Goal: Task Accomplishment & Management: Complete application form

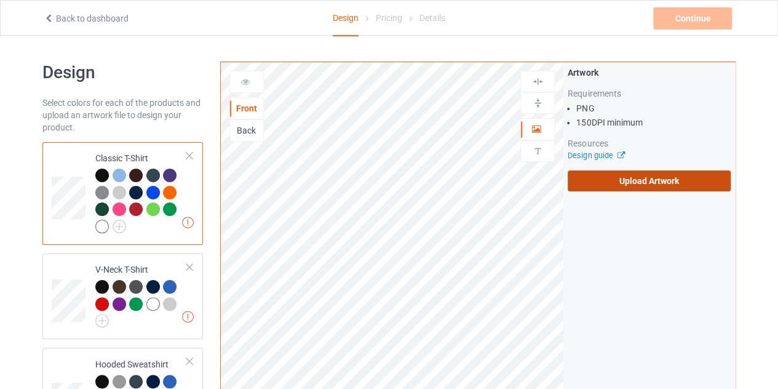
click at [596, 181] on label "Upload Artwork" at bounding box center [648, 180] width 163 height 21
click at [0, 0] on input "Upload Artwork" at bounding box center [0, 0] width 0 height 0
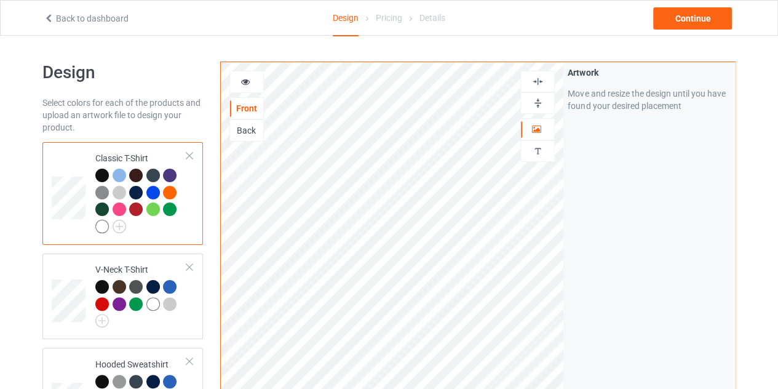
click at [535, 76] on img at bounding box center [538, 82] width 12 height 12
click at [700, 20] on div "Continue" at bounding box center [692, 18] width 79 height 22
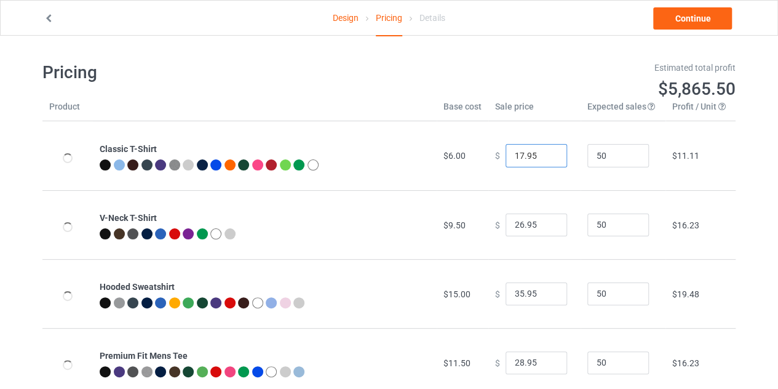
click at [546, 153] on input "17.95" at bounding box center [535, 155] width 61 height 23
click at [546, 153] on input "18.95" at bounding box center [535, 155] width 61 height 23
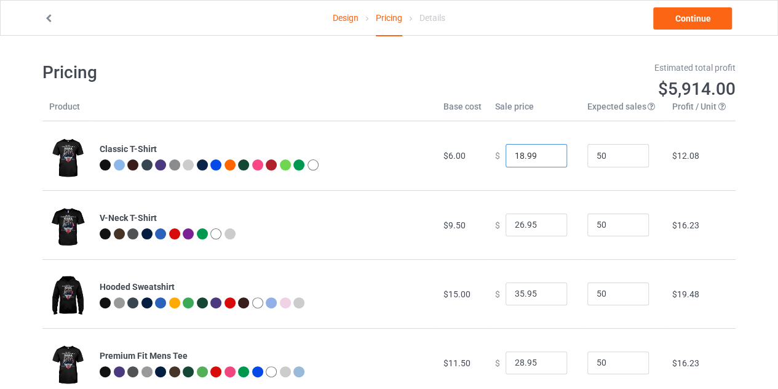
type input "18.99"
drag, startPoint x: 384, startPoint y: 36, endPoint x: 434, endPoint y: 41, distance: 50.0
click at [434, 41] on div "Pricing Estimated total profit $5,914.00 Product Base cost Sale price Expected …" at bounding box center [388, 332] width 693 height 593
click at [664, 19] on link "Continue" at bounding box center [692, 18] width 79 height 22
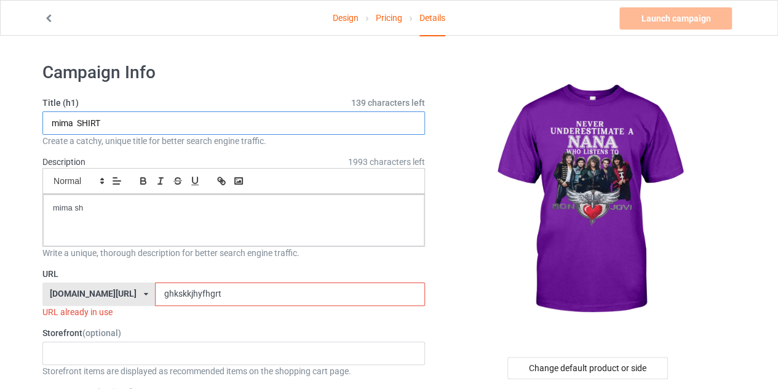
click at [73, 123] on input "mima SHIRT" at bounding box center [233, 122] width 382 height 23
click at [97, 125] on input "nana SHIRT" at bounding box center [233, 122] width 382 height 23
type input "nana shirt"
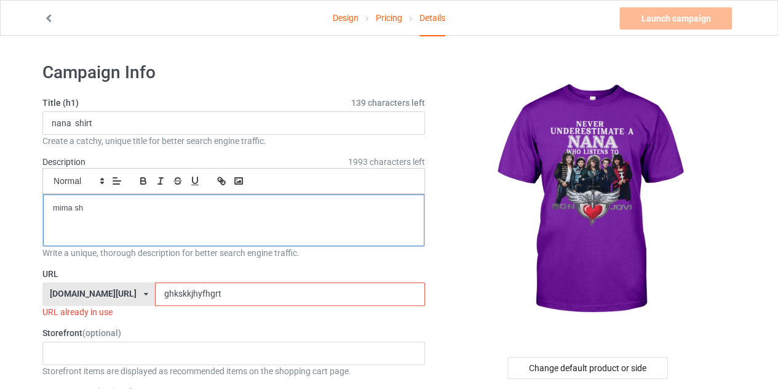
click at [86, 213] on div "mima sh" at bounding box center [233, 220] width 381 height 52
click at [201, 288] on input "ghkskkjhyfhgrt" at bounding box center [289, 293] width 269 height 23
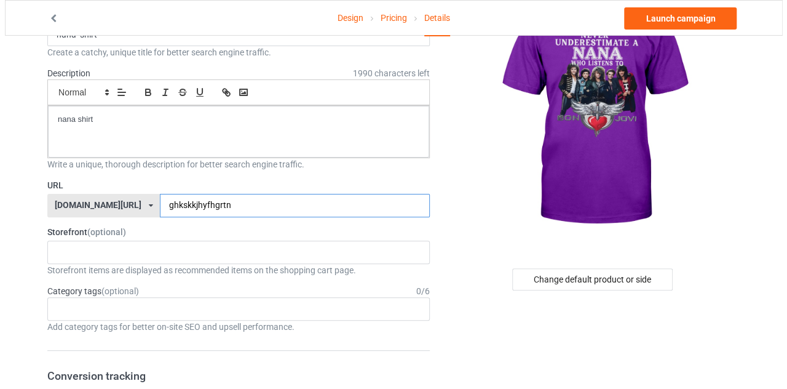
scroll to position [100, 0]
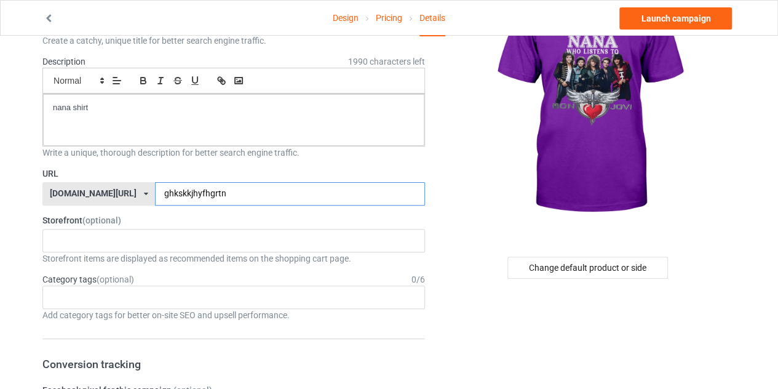
type input "ghkskkjhyfhgrtn"
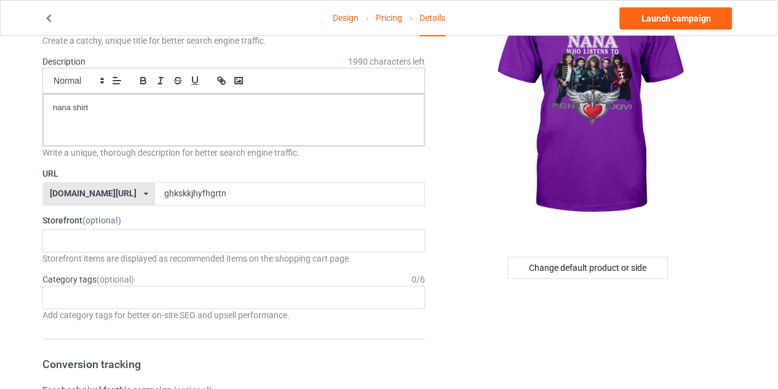
click at [567, 258] on div "Change default product or side" at bounding box center [587, 267] width 160 height 22
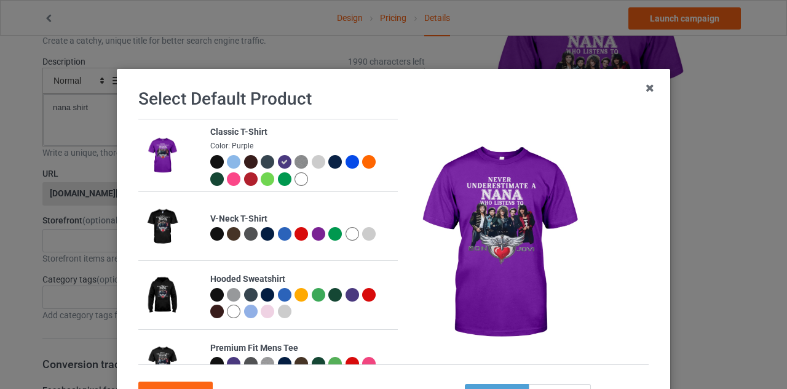
click at [210, 163] on div at bounding box center [217, 162] width 14 height 14
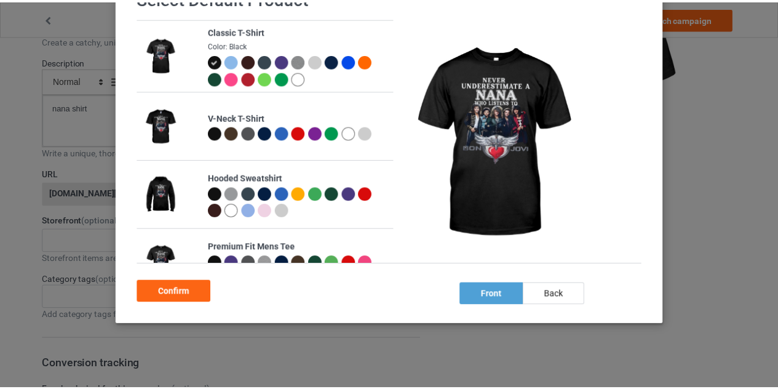
scroll to position [105, 0]
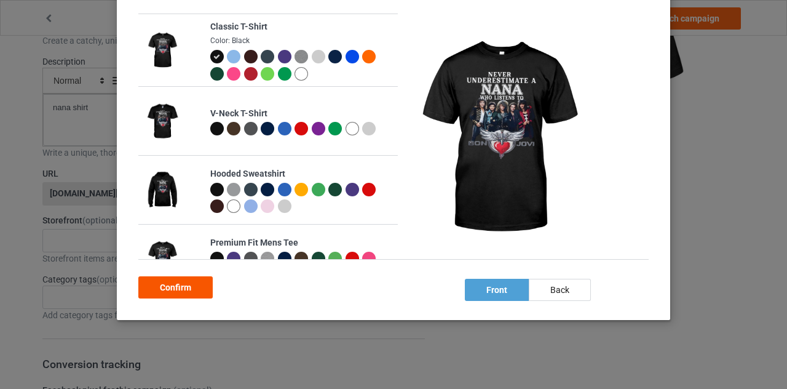
click at [184, 285] on div "Confirm" at bounding box center [175, 287] width 74 height 22
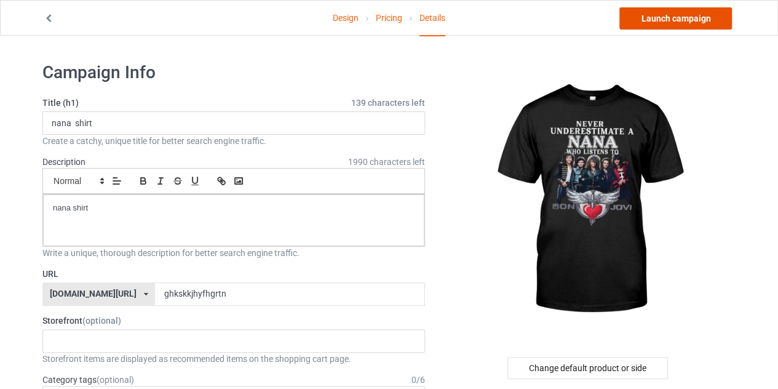
click at [686, 18] on link "Launch campaign" at bounding box center [675, 18] width 113 height 22
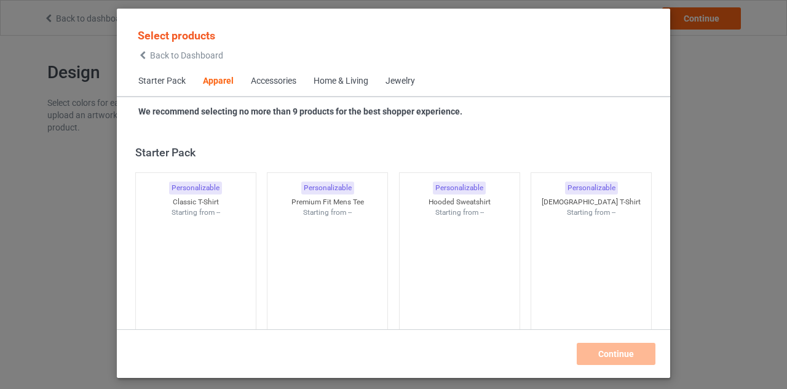
scroll to position [458, 0]
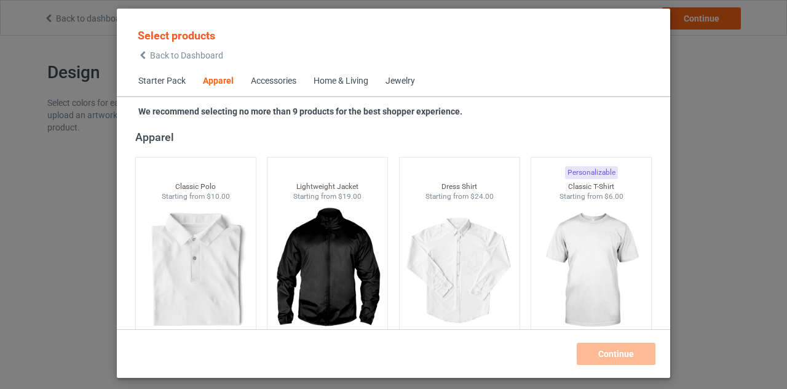
click at [143, 57] on icon at bounding box center [143, 55] width 10 height 9
